Goal: Transaction & Acquisition: Purchase product/service

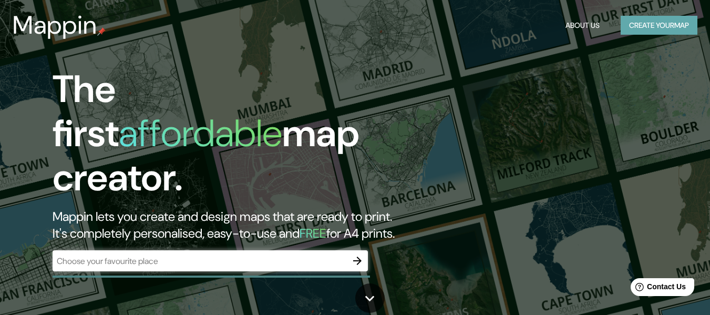
click at [639, 32] on button "Create your map" at bounding box center [659, 25] width 77 height 19
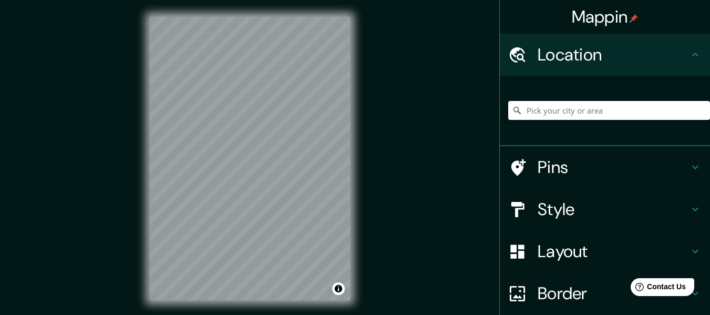
click at [548, 288] on h4 "Border" at bounding box center [613, 293] width 151 height 21
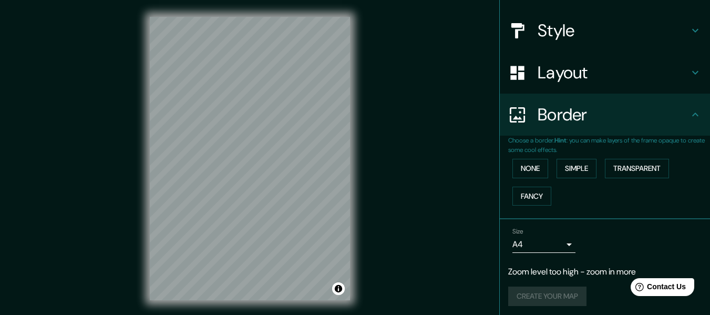
scroll to position [113, 0]
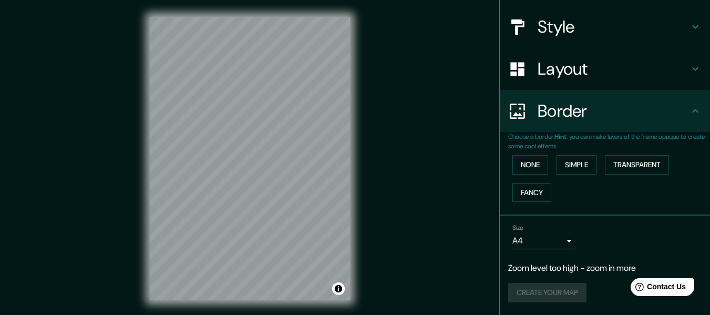
click at [544, 248] on body "Mappin Location Pins Style Layout Border Choose a border. Hint : you can make l…" at bounding box center [355, 157] width 710 height 315
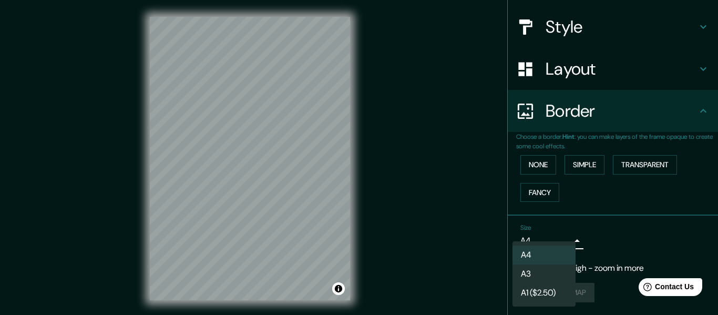
click at [559, 249] on li "A4" at bounding box center [543, 254] width 63 height 19
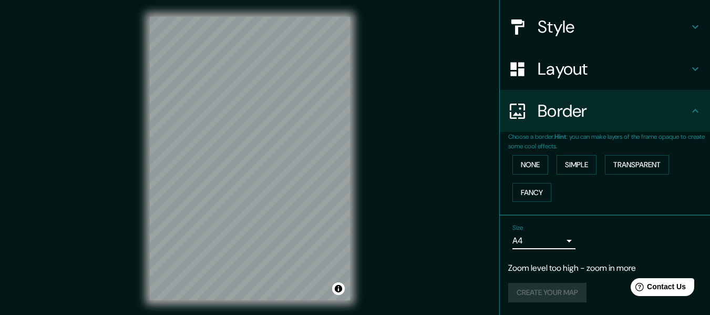
click at [595, 238] on div "Size A4 single" at bounding box center [604, 237] width 193 height 34
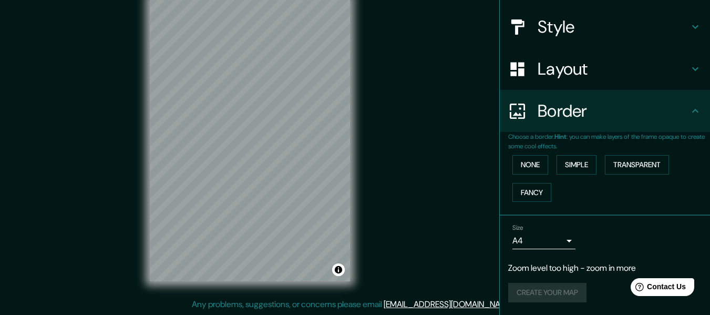
scroll to position [0, 0]
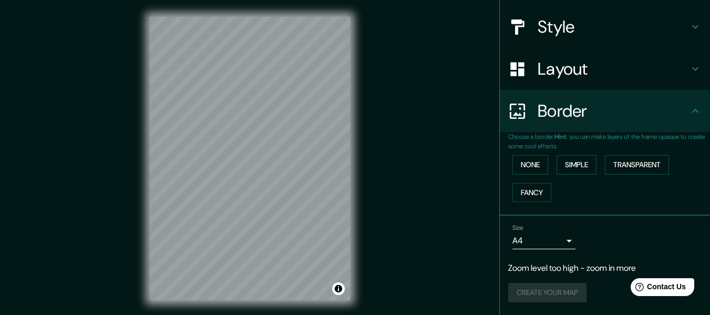
click at [597, 65] on h4 "Layout" at bounding box center [613, 68] width 151 height 21
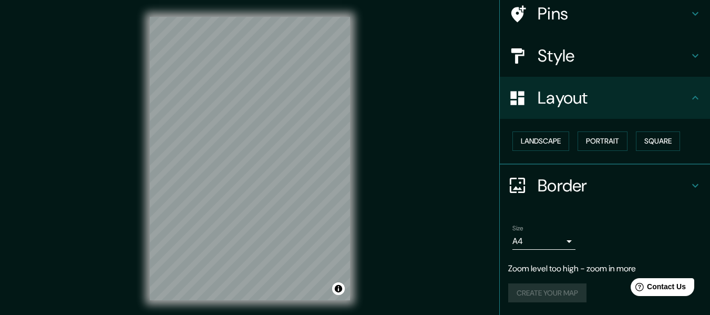
scroll to position [84, 0]
click at [544, 137] on button "Landscape" at bounding box center [540, 140] width 57 height 19
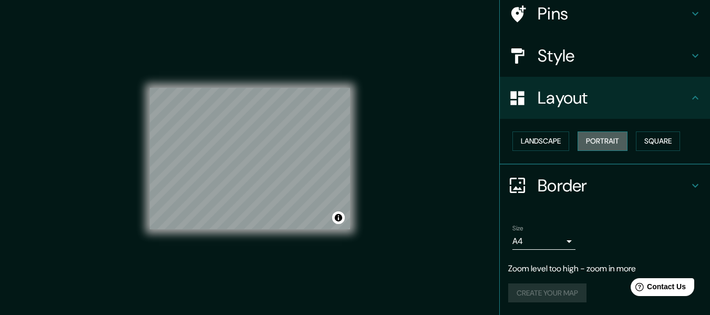
click at [609, 140] on button "Portrait" at bounding box center [603, 140] width 50 height 19
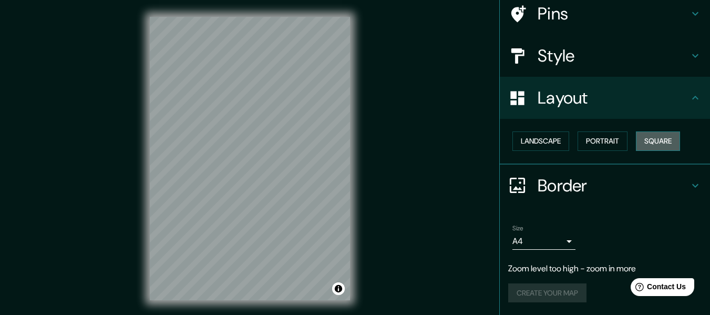
click at [649, 137] on button "Square" at bounding box center [658, 140] width 44 height 19
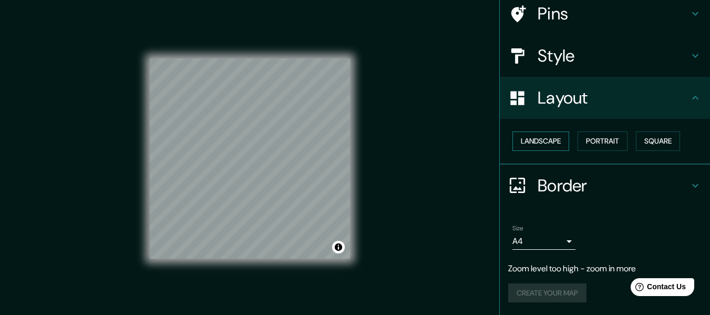
click at [544, 139] on button "Landscape" at bounding box center [540, 140] width 57 height 19
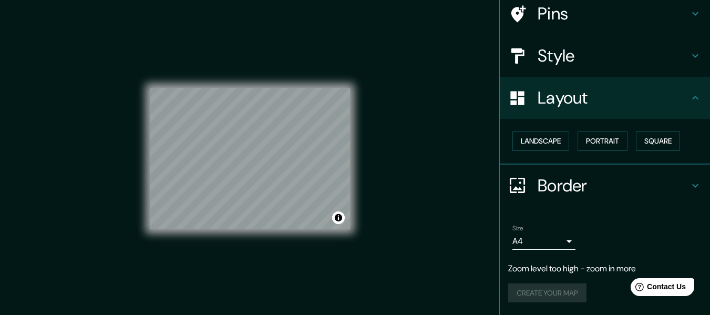
click at [563, 63] on h4 "Style" at bounding box center [613, 55] width 151 height 21
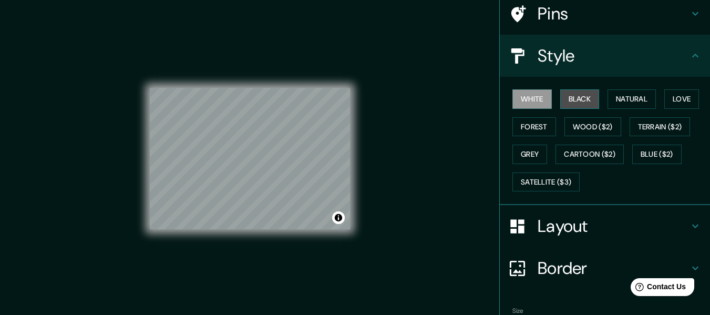
click at [579, 92] on button "Black" at bounding box center [579, 98] width 39 height 19
click at [526, 99] on button "White" at bounding box center [531, 98] width 39 height 19
click at [618, 97] on button "Natural" at bounding box center [631, 98] width 48 height 19
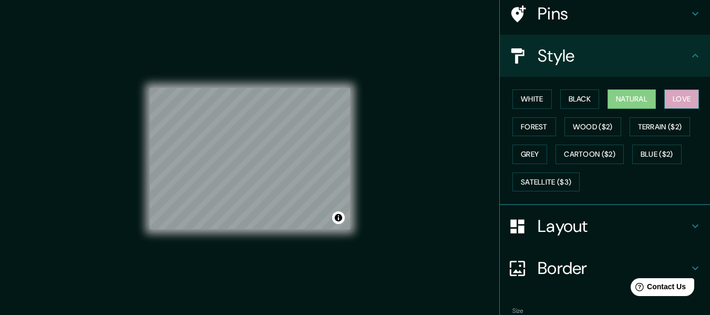
click at [683, 95] on button "Love" at bounding box center [681, 98] width 35 height 19
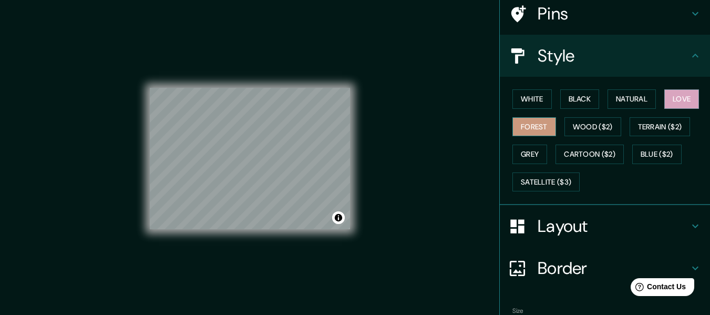
click at [534, 128] on button "Forest" at bounding box center [534, 126] width 44 height 19
click at [514, 151] on button "Grey" at bounding box center [529, 154] width 35 height 19
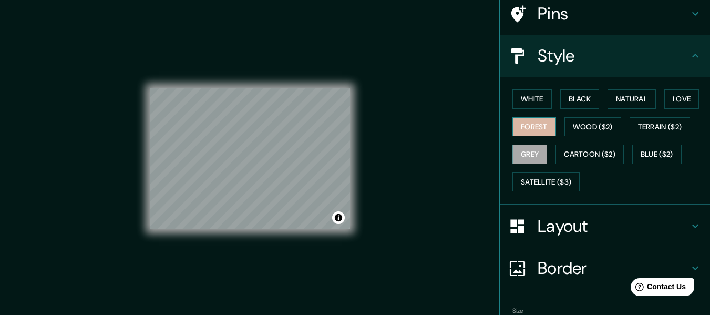
click at [518, 129] on button "Forest" at bounding box center [534, 126] width 44 height 19
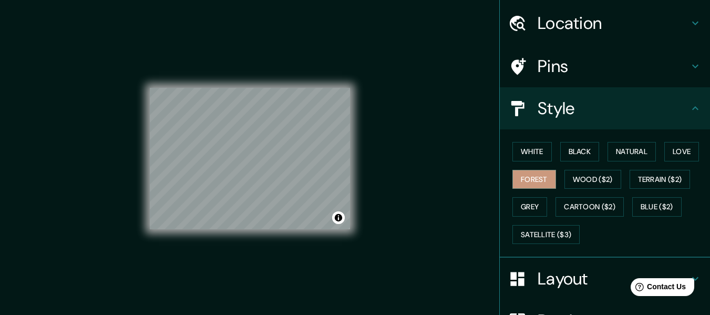
scroll to position [0, 0]
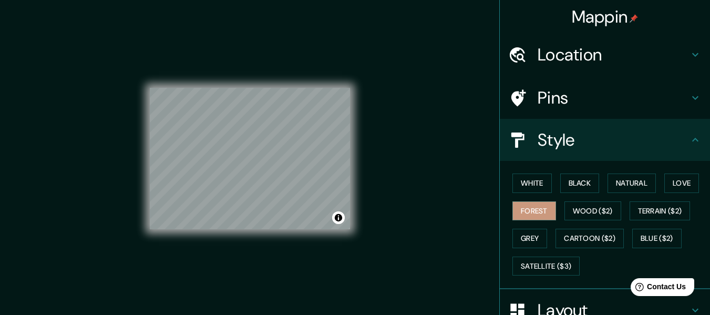
click at [550, 112] on div "Pins" at bounding box center [605, 98] width 210 height 42
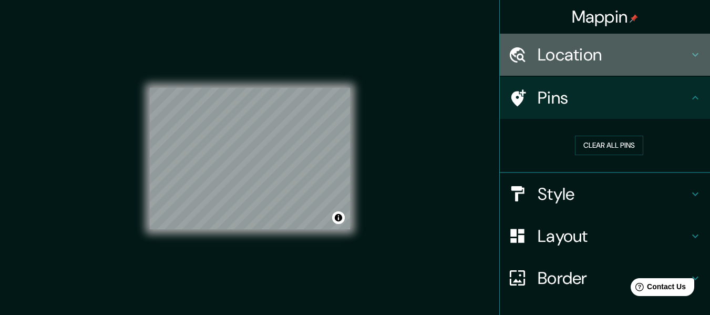
click at [613, 70] on div "Location" at bounding box center [605, 55] width 210 height 42
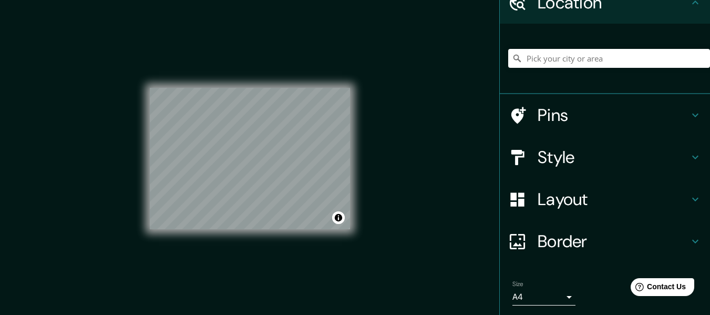
scroll to position [108, 0]
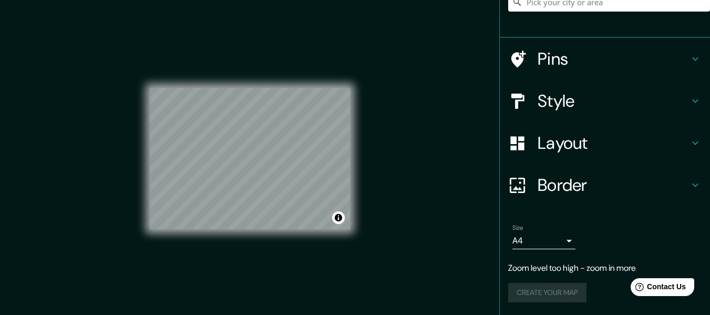
drag, startPoint x: 579, startPoint y: 169, endPoint x: 534, endPoint y: 218, distance: 66.6
click at [572, 174] on div "Border" at bounding box center [605, 185] width 210 height 42
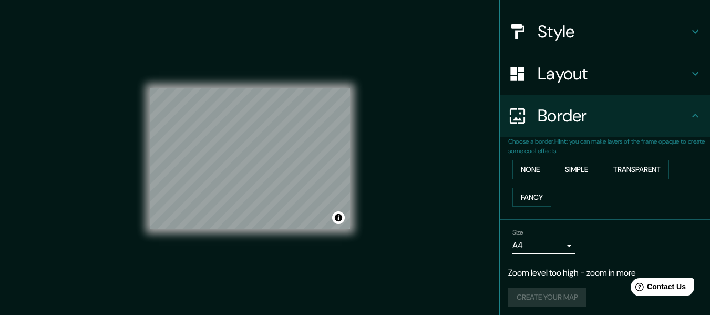
scroll to position [91, 0]
